Goal: Task Accomplishment & Management: Manage account settings

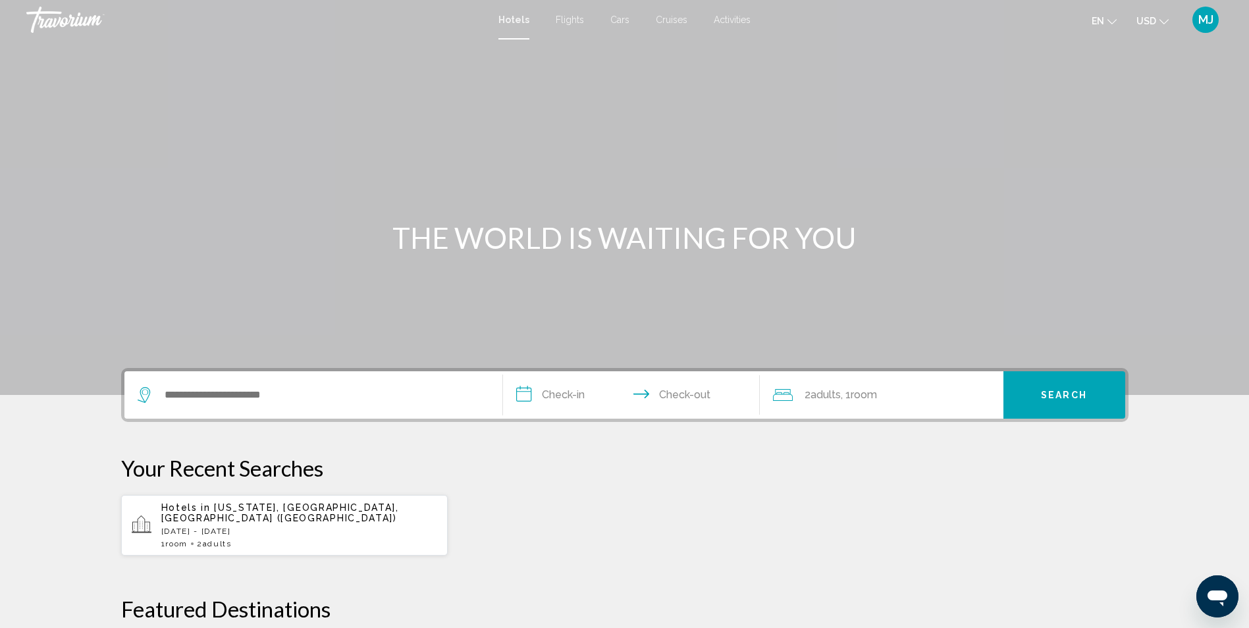
click at [1209, 23] on span "MJ" at bounding box center [1205, 19] width 15 height 13
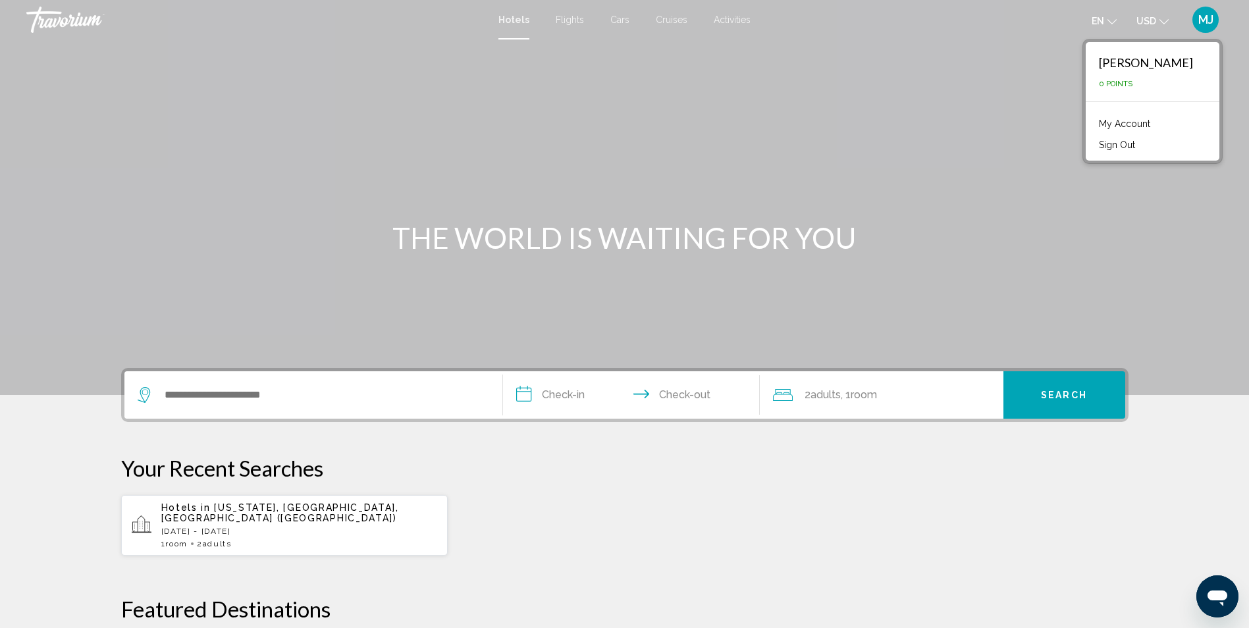
click at [1148, 122] on link "My Account" at bounding box center [1124, 123] width 65 height 17
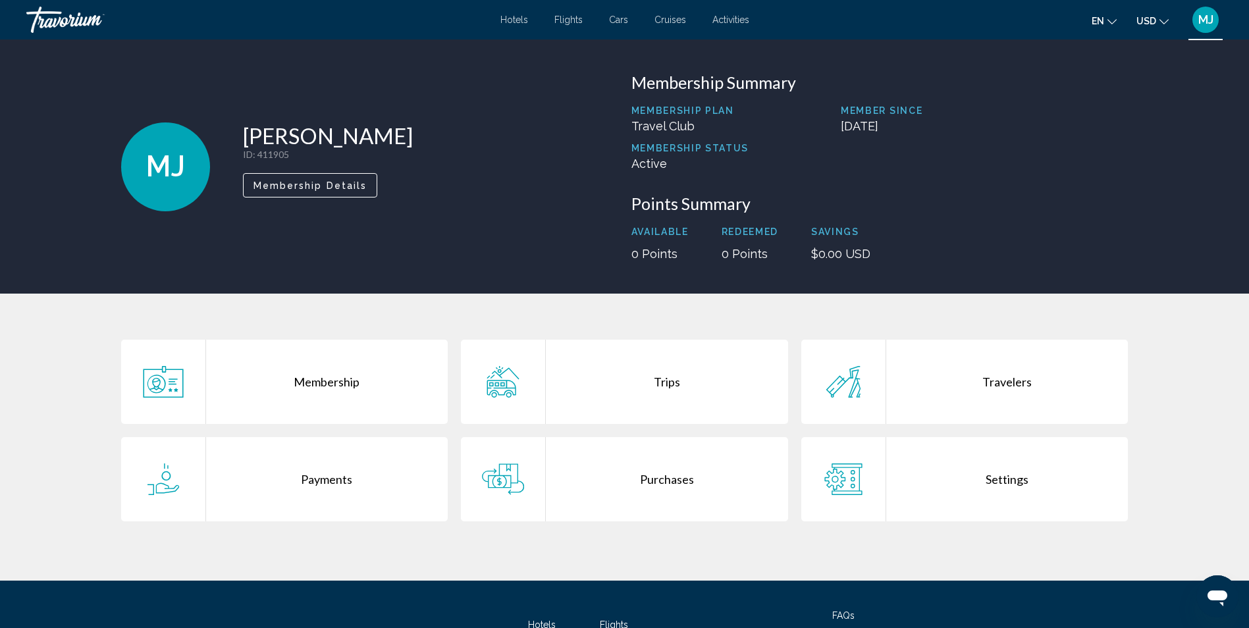
click at [676, 475] on div "Purchases" at bounding box center [667, 479] width 242 height 84
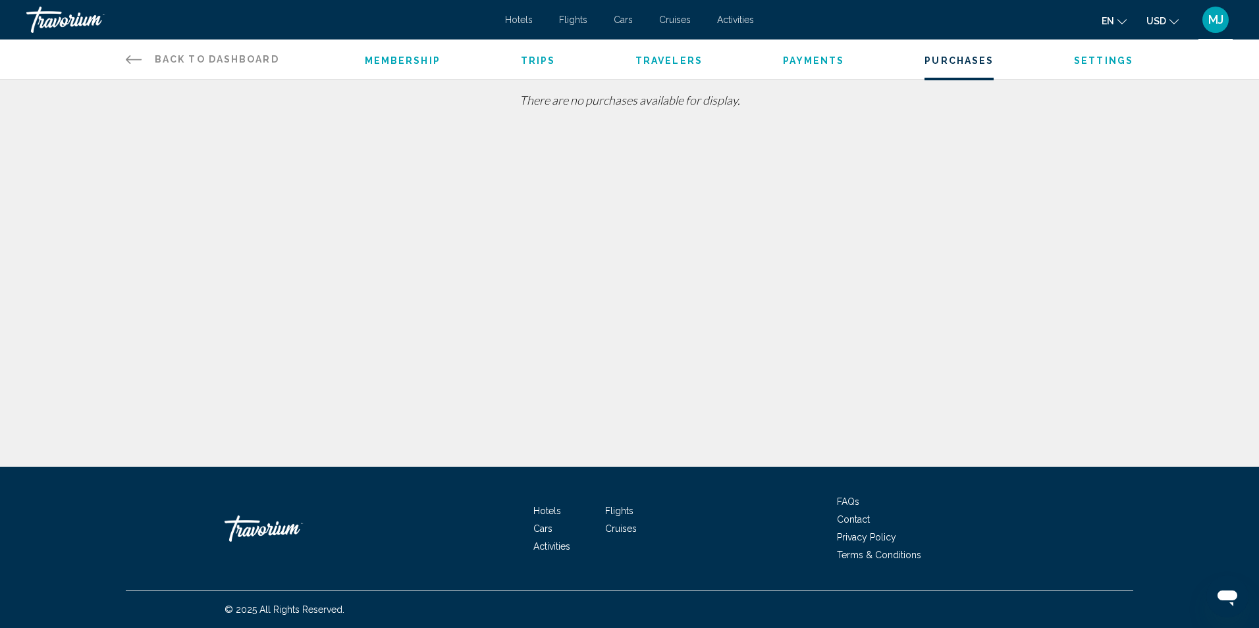
click at [1210, 20] on span "MJ" at bounding box center [1215, 19] width 15 height 13
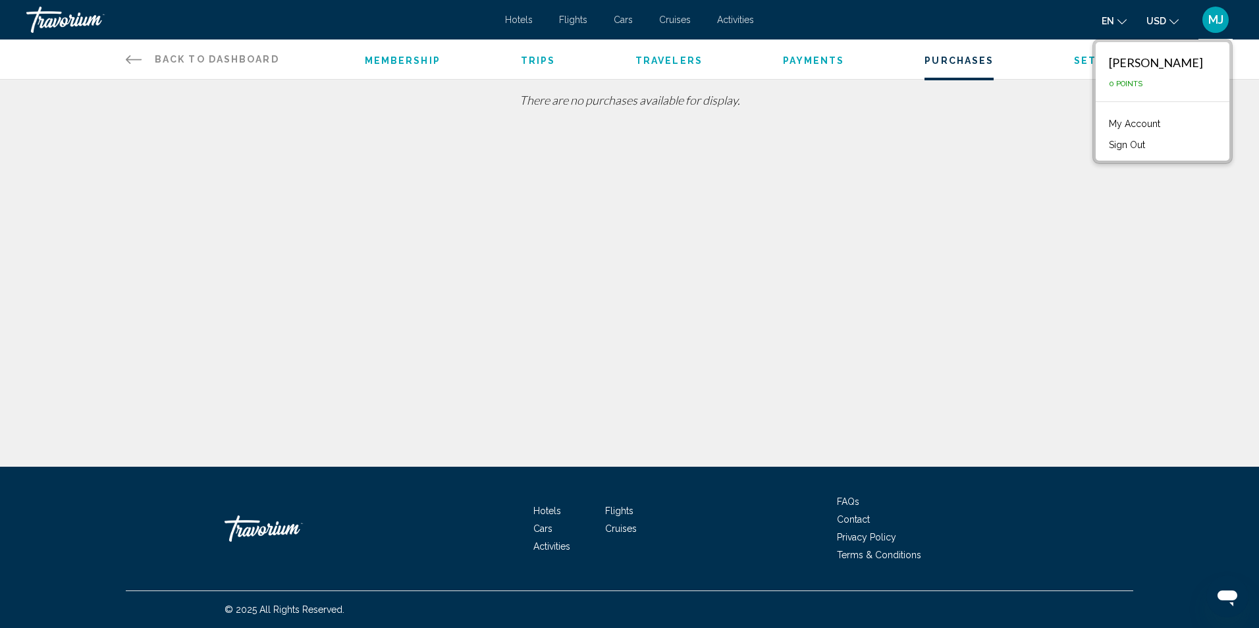
click at [1135, 120] on link "My Account" at bounding box center [1134, 123] width 65 height 17
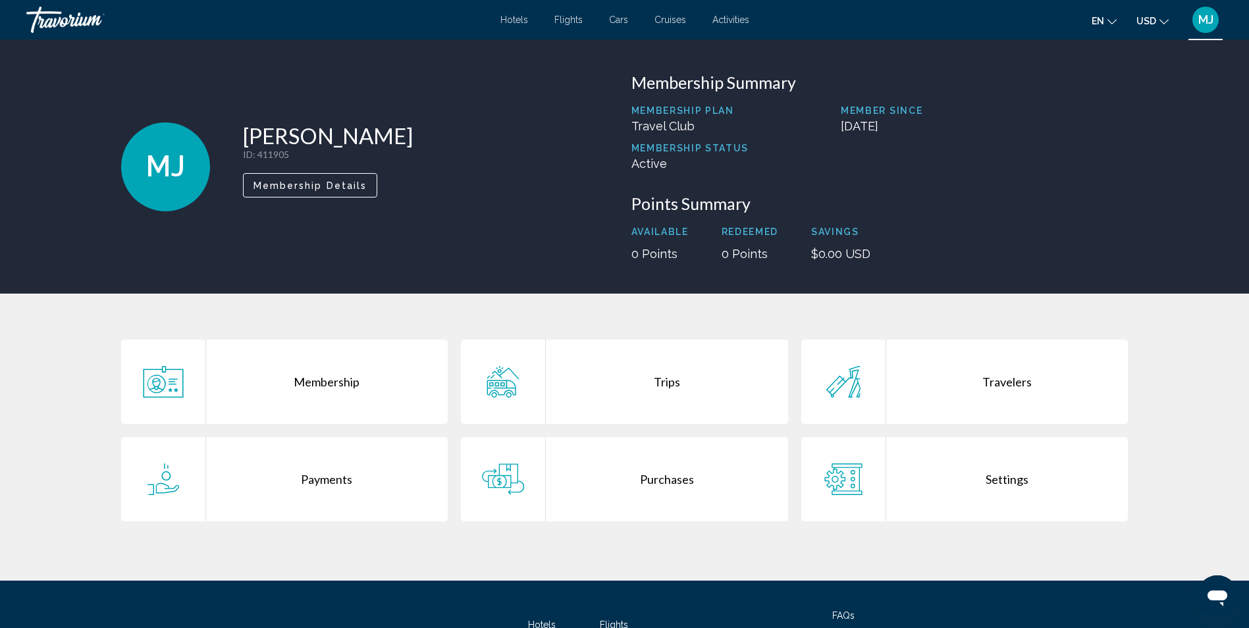
click at [660, 378] on div "Trips" at bounding box center [667, 382] width 242 height 84
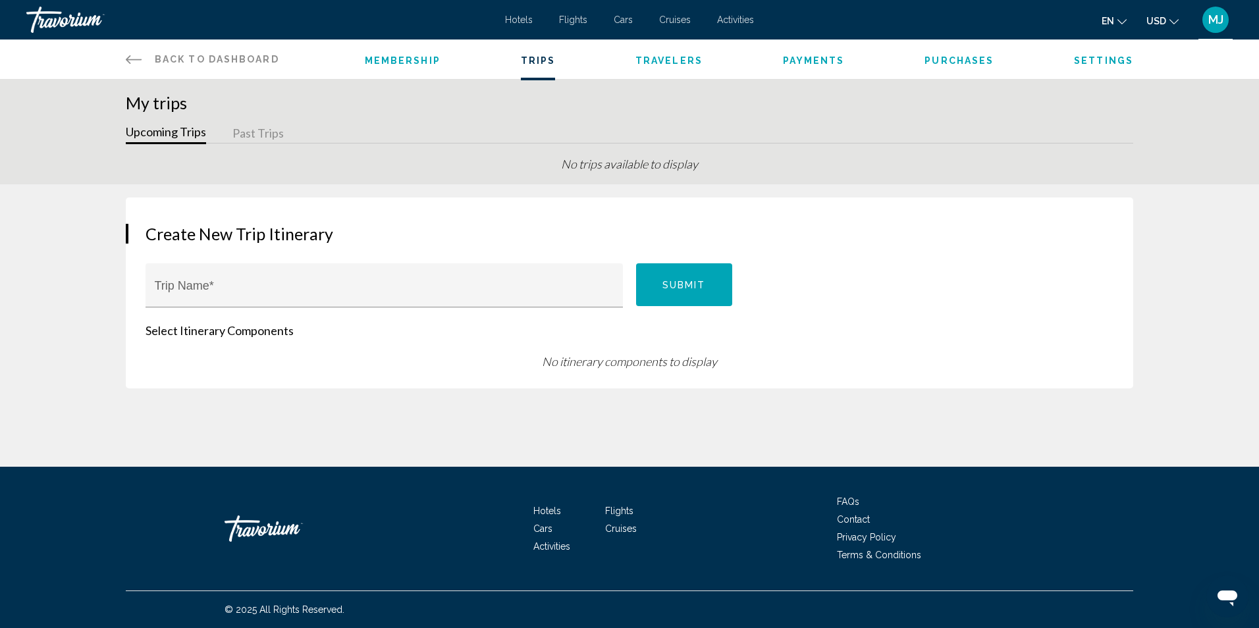
click at [1212, 18] on span "MJ" at bounding box center [1215, 19] width 15 height 13
